Goal: Navigation & Orientation: Find specific page/section

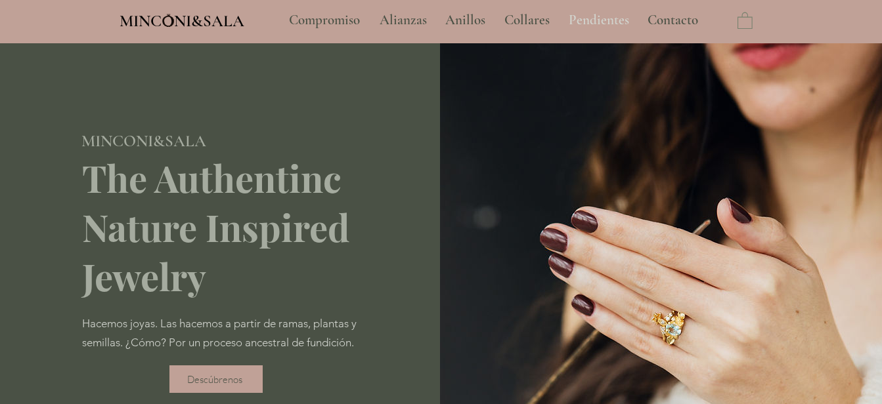
type input "**********"
click at [581, 11] on p "Pendientes" at bounding box center [599, 20] width 74 height 33
select select "**********"
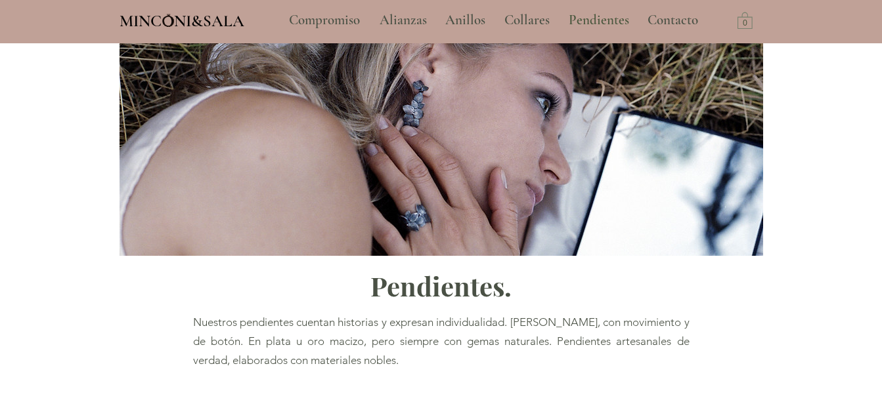
scroll to position [14, 0]
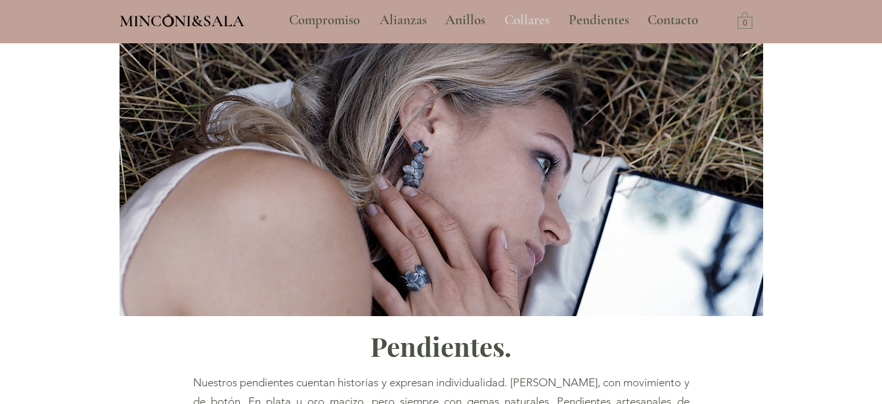
click at [542, 20] on p "Collares" at bounding box center [527, 20] width 58 height 33
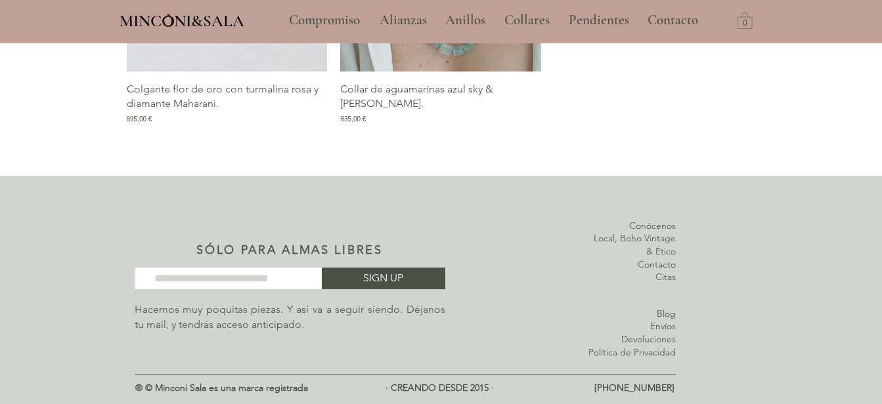
scroll to position [2626, 0]
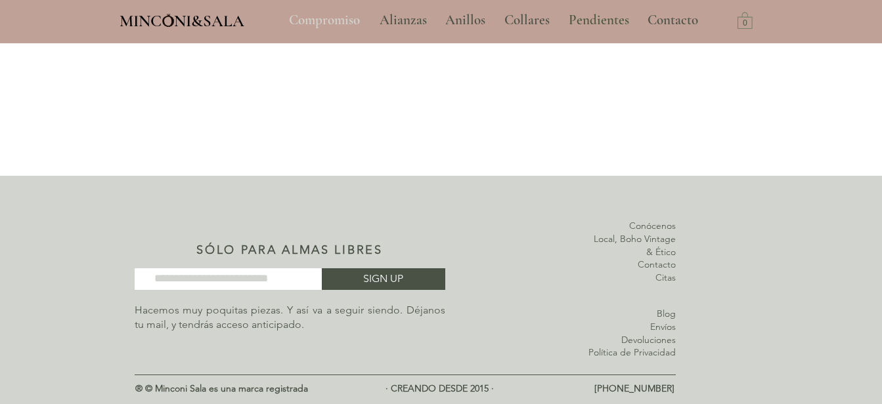
scroll to position [14, 0]
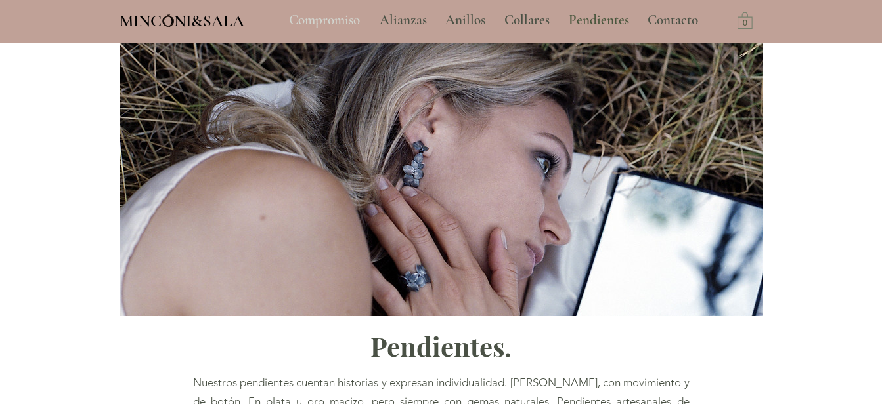
click at [336, 22] on p "Compromiso" at bounding box center [324, 20] width 84 height 33
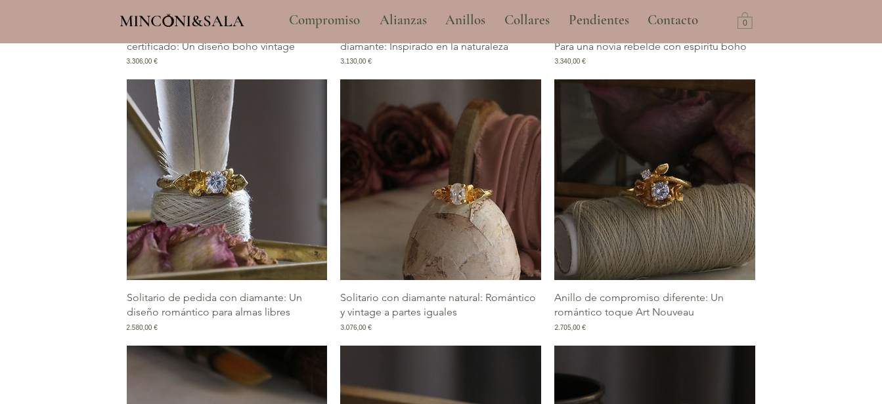
scroll to position [1772, 0]
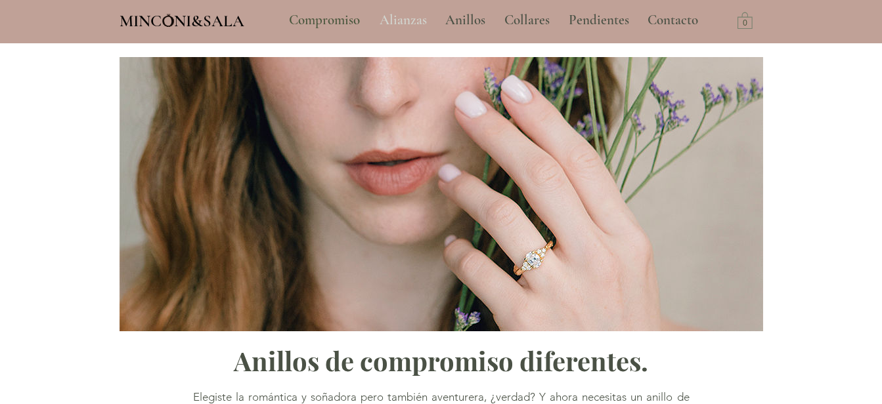
click at [421, 17] on p "Alianzas" at bounding box center [403, 20] width 60 height 33
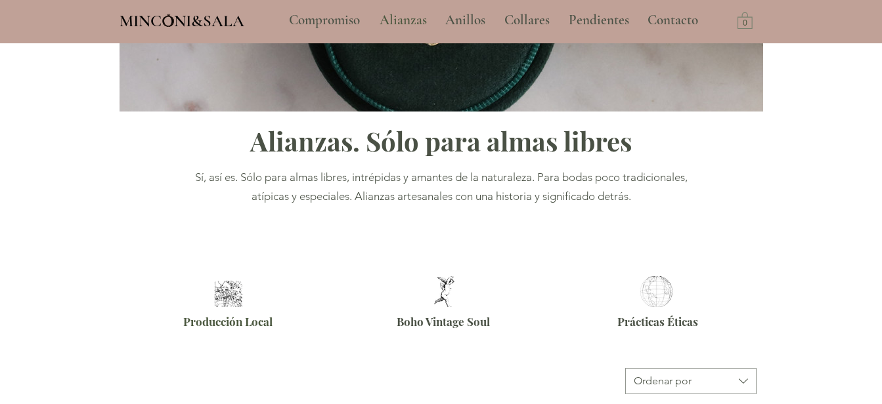
scroll to position [66, 0]
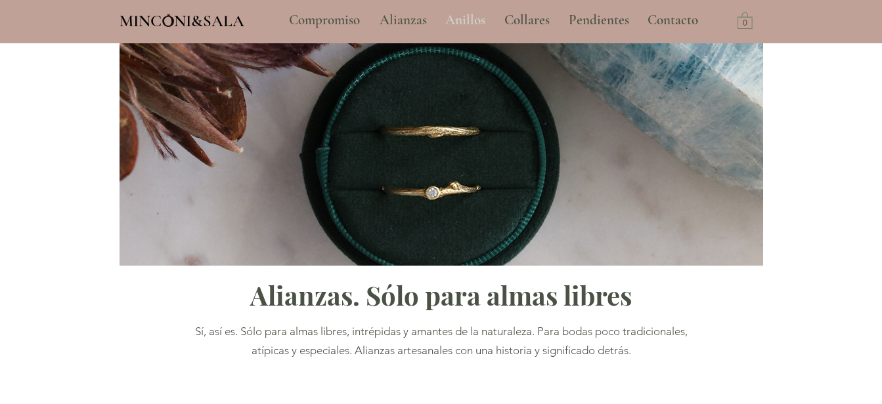
click at [473, 16] on p "Anillos" at bounding box center [465, 20] width 53 height 33
